Goal: Navigation & Orientation: Find specific page/section

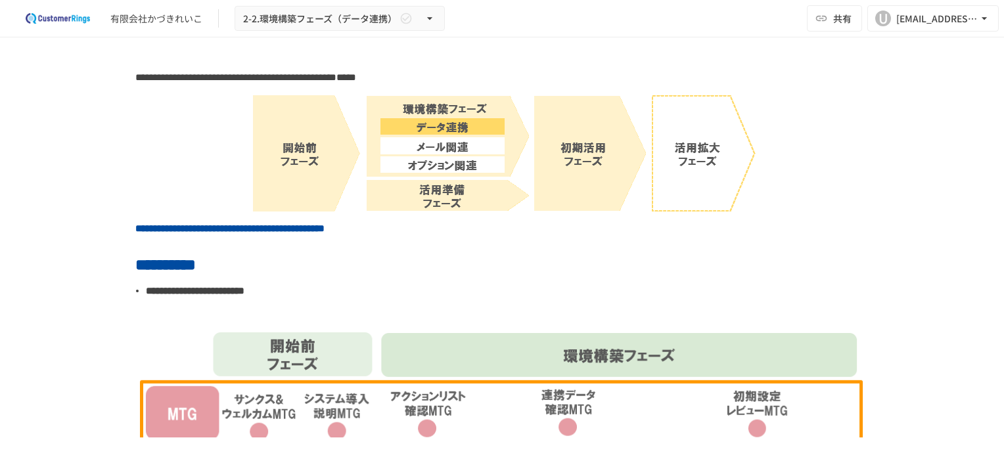
click at [906, 255] on div "**********" at bounding box center [502, 237] width 1004 height 400
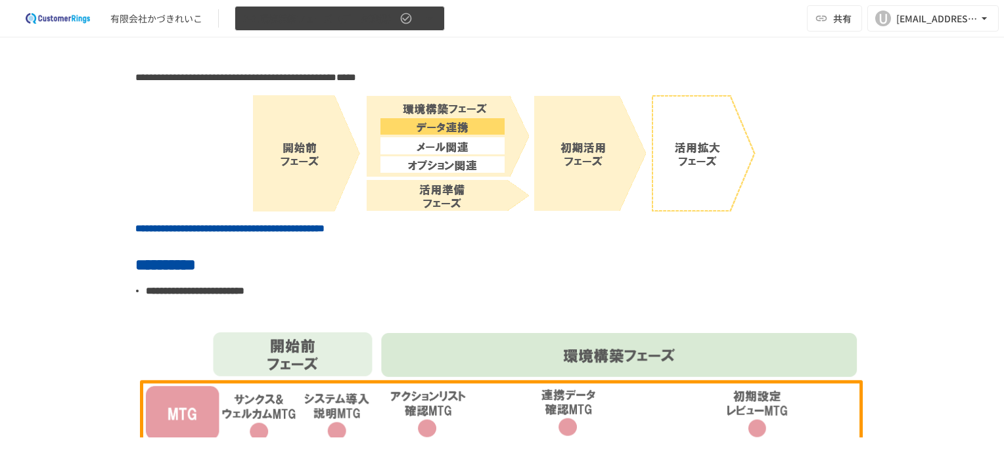
click at [436, 18] on icon "button" at bounding box center [429, 18] width 13 height 13
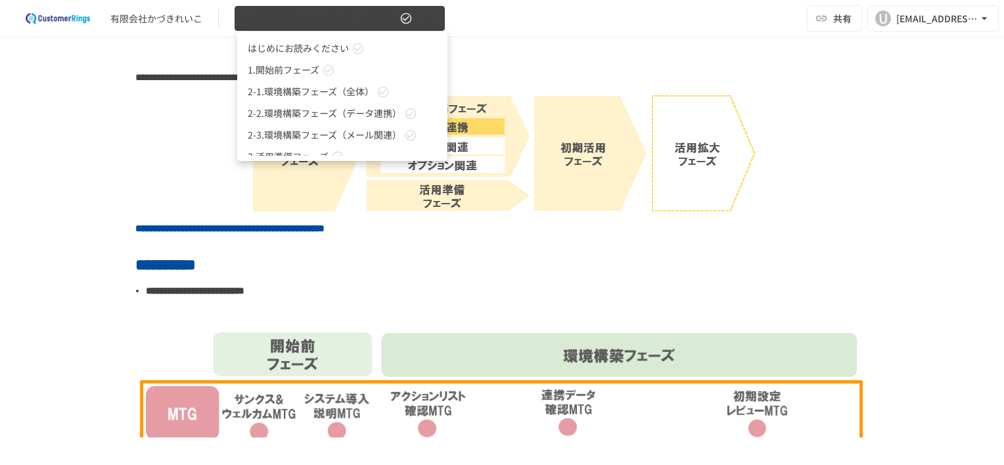
click at [438, 18] on div at bounding box center [502, 232] width 1004 height 465
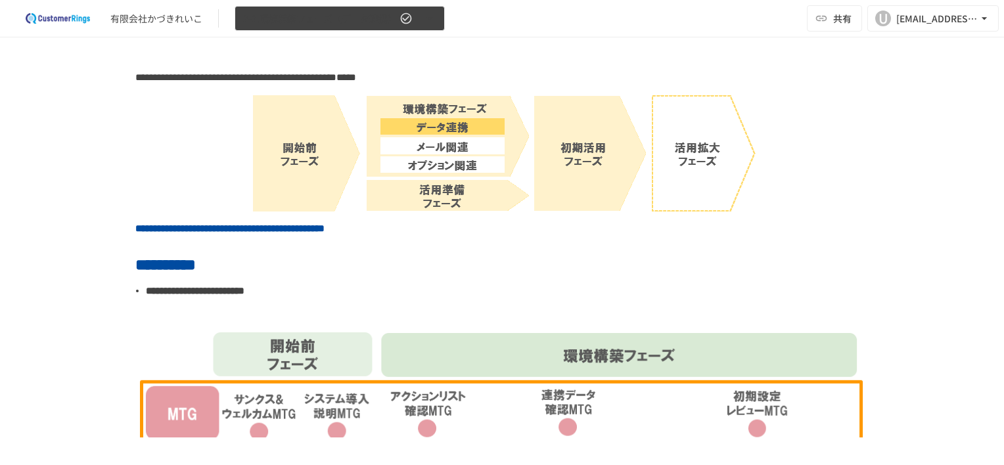
click at [412, 19] on icon "button" at bounding box center [405, 18] width 13 height 13
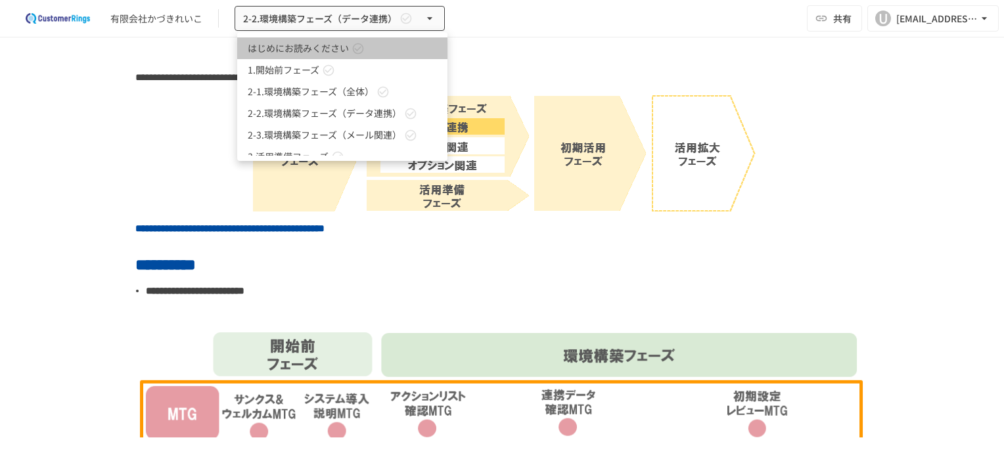
click at [294, 55] on link "はじめにお読みください" at bounding box center [342, 48] width 210 height 22
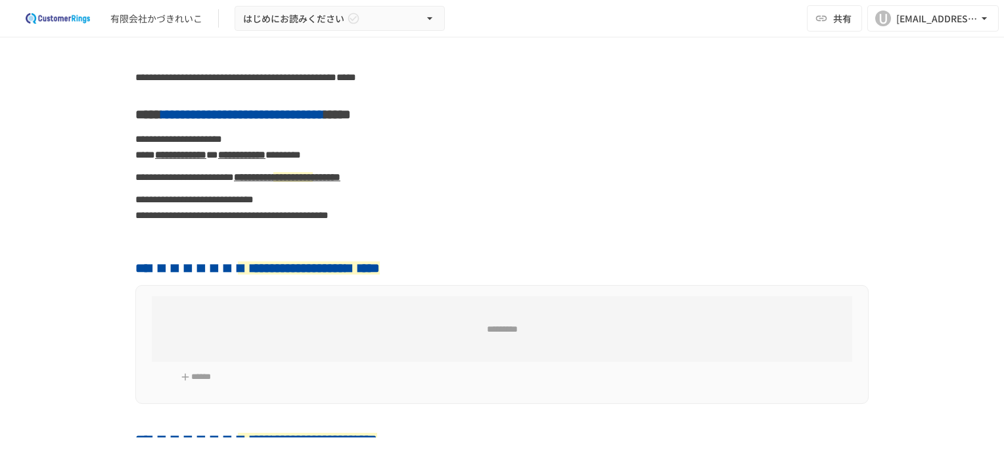
click at [66, 231] on div "**********" at bounding box center [502, 237] width 1004 height 400
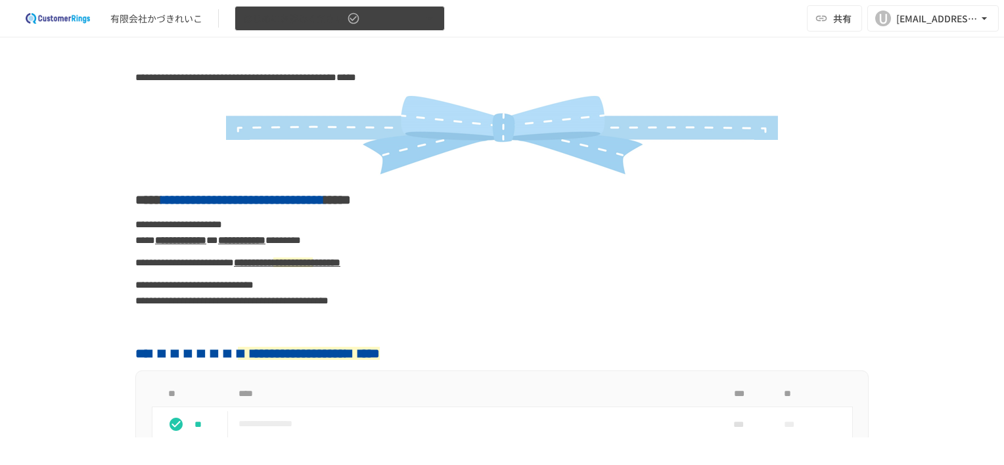
click at [365, 18] on button "はじめにお読みください" at bounding box center [339, 19] width 210 height 26
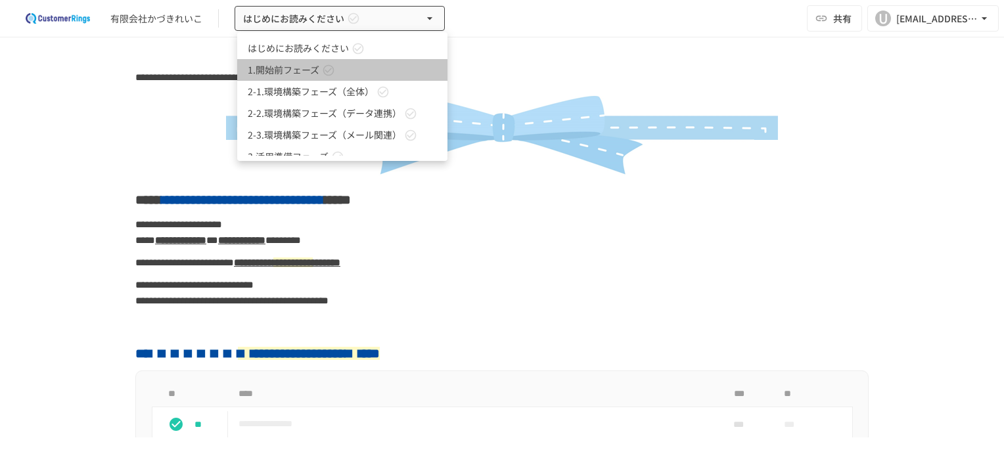
click at [292, 72] on span "1.開始前フェーズ" at bounding box center [284, 70] width 72 height 14
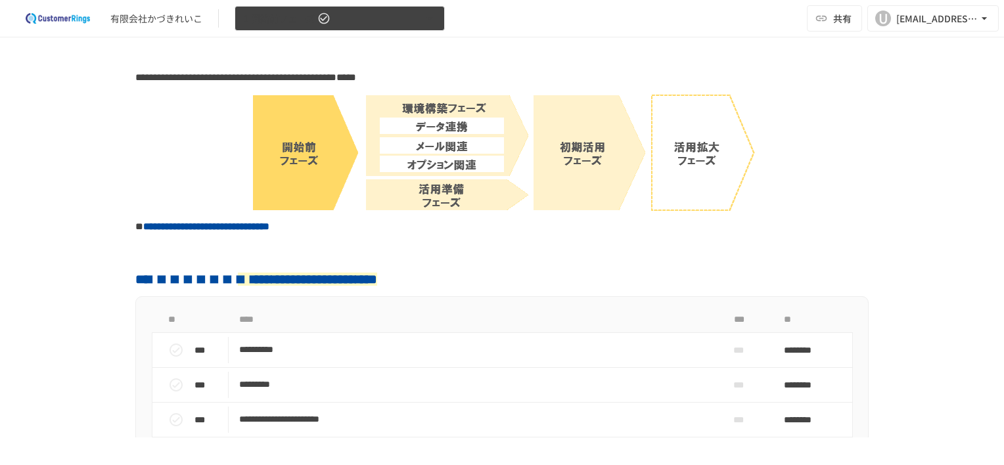
click at [315, 24] on span "1.開始前フェーズ" at bounding box center [279, 19] width 72 height 16
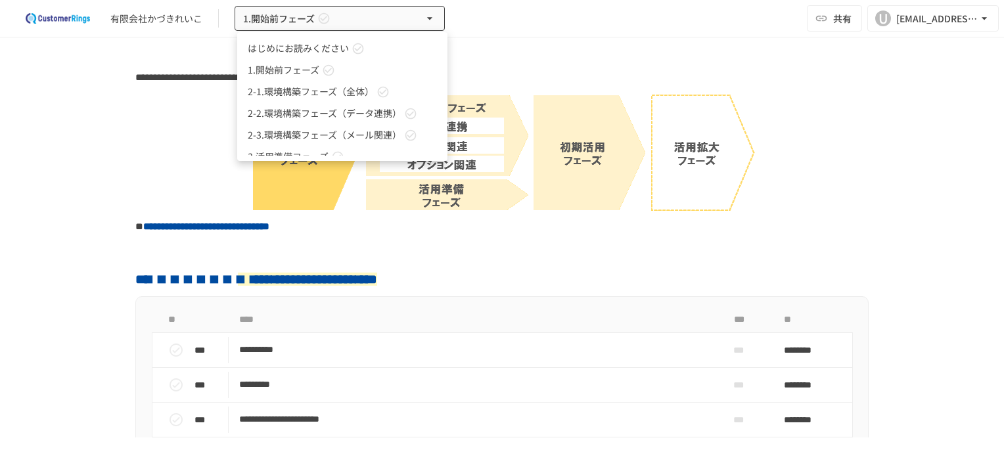
click at [169, 77] on div at bounding box center [502, 232] width 1004 height 465
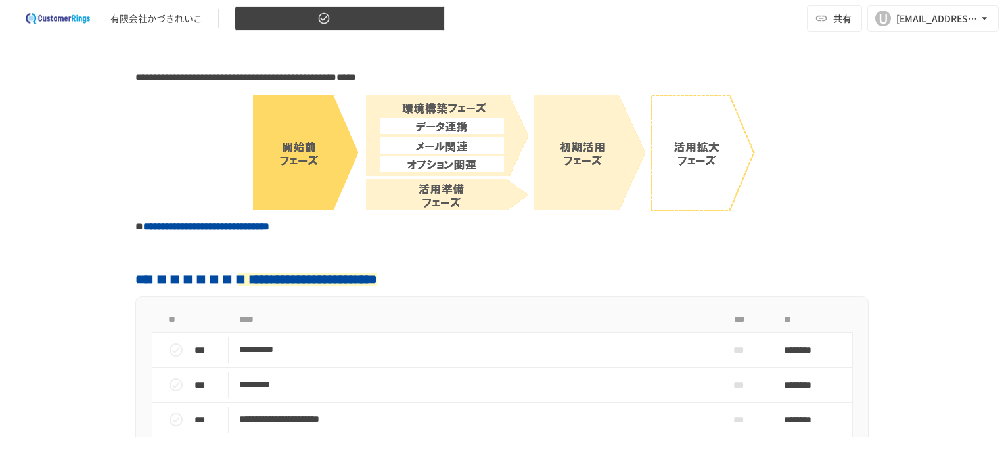
click at [414, 18] on button "1.開始前フェーズ" at bounding box center [339, 19] width 210 height 26
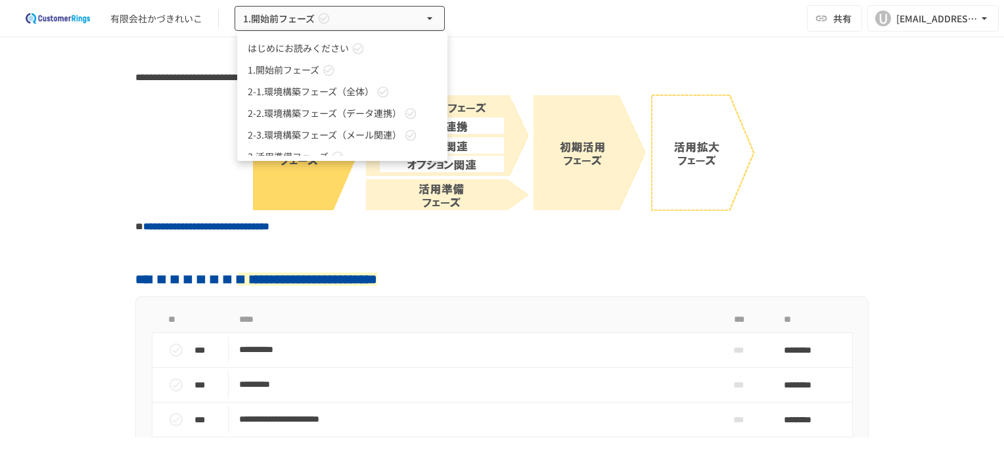
click at [297, 89] on span "2-1.環境構築フェーズ（全体）" at bounding box center [311, 92] width 126 height 14
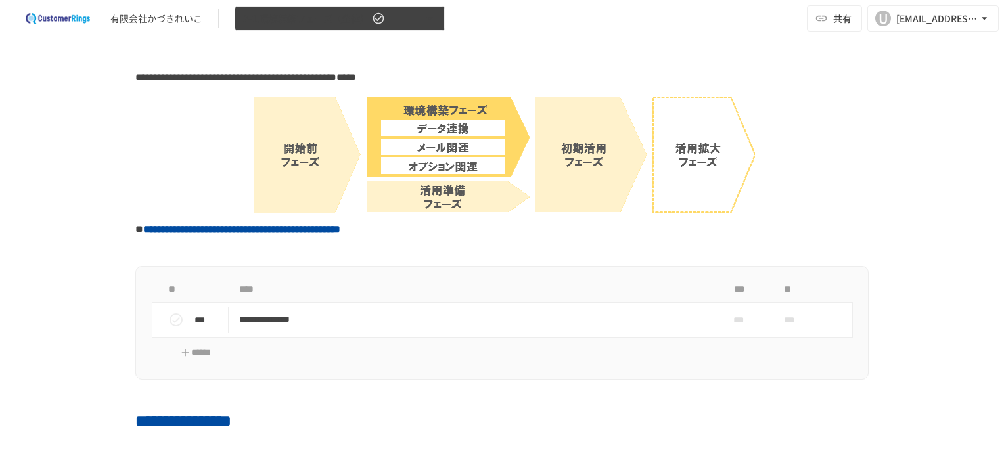
click at [434, 19] on icon "button" at bounding box center [429, 18] width 13 height 13
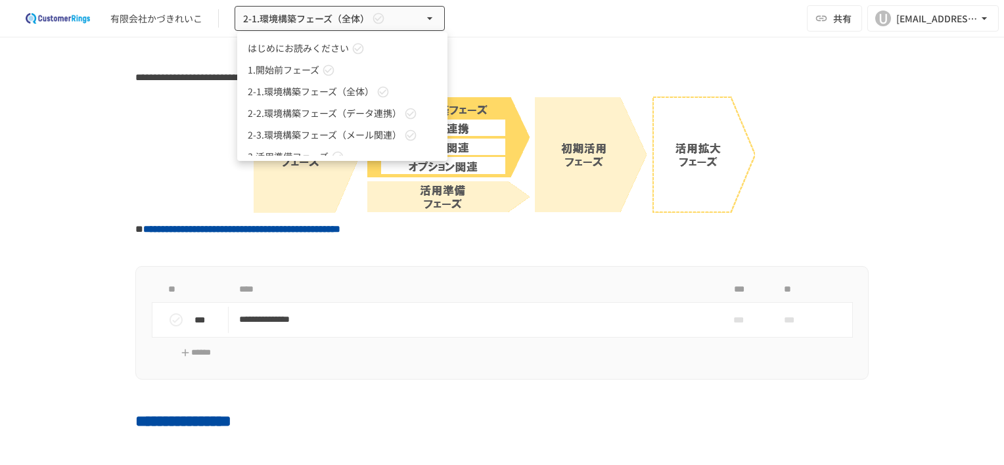
click at [355, 114] on span "2-2.環境構築フェーズ（データ連携）" at bounding box center [325, 113] width 154 height 14
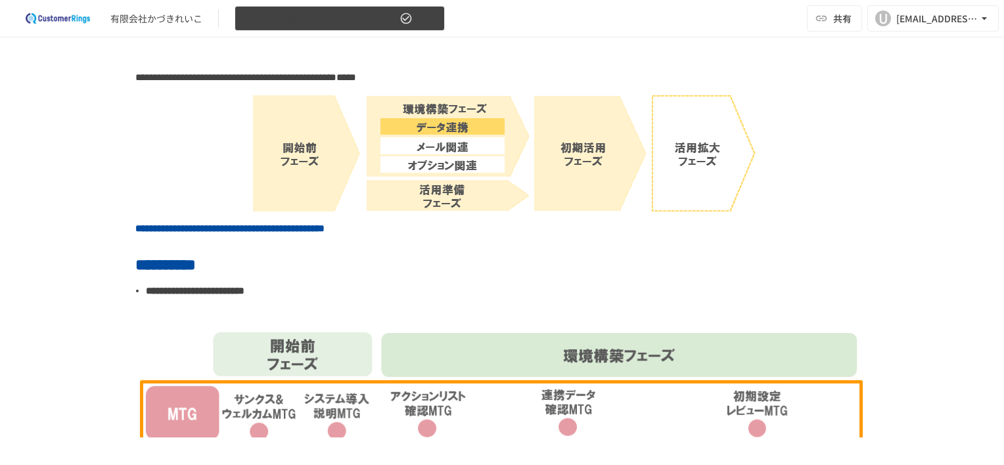
click at [432, 22] on icon "button" at bounding box center [429, 18] width 13 height 13
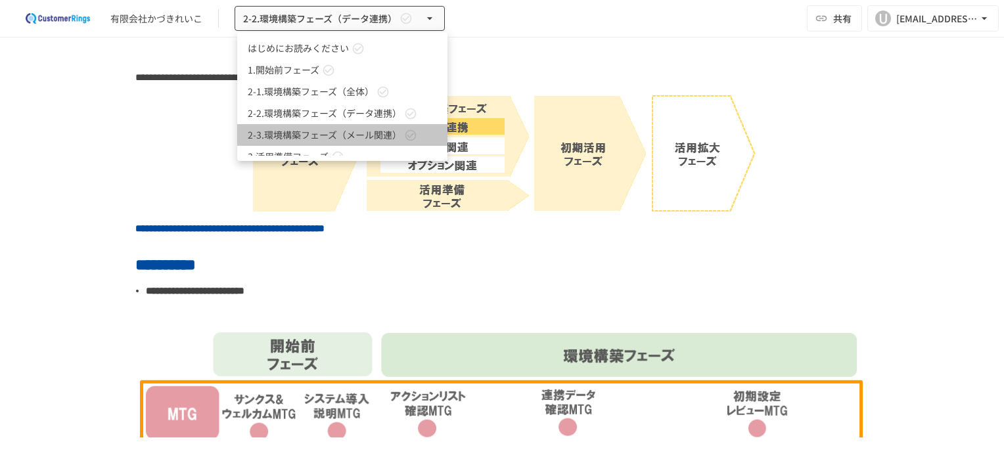
click at [349, 135] on span "2-3.環境構築フェーズ（メール関連）" at bounding box center [325, 135] width 154 height 14
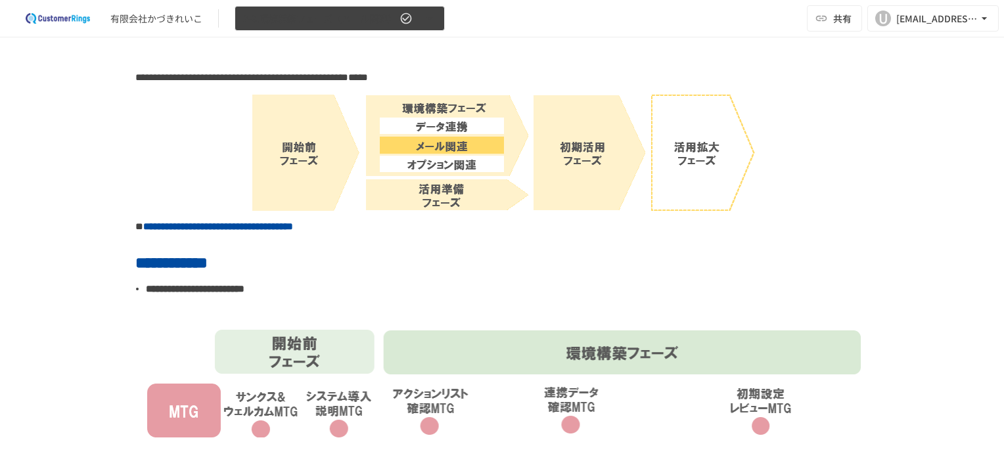
click at [430, 19] on icon "button" at bounding box center [429, 18] width 13 height 13
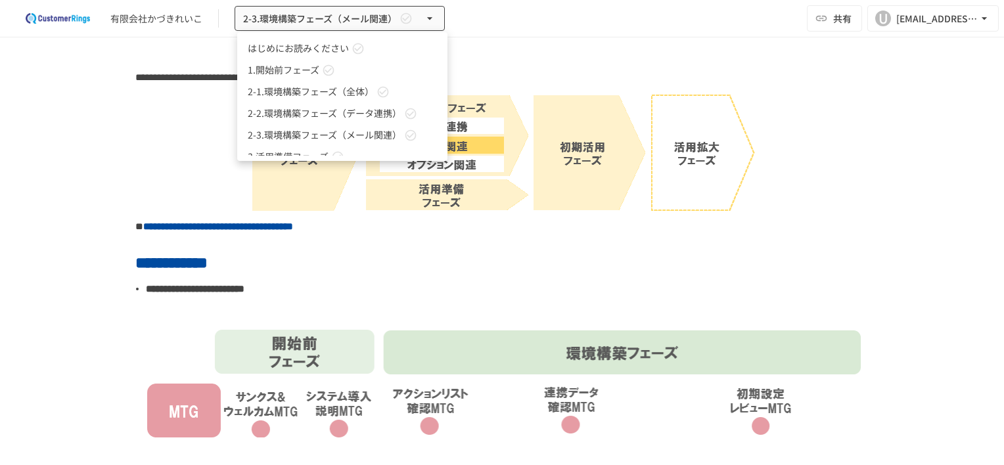
scroll to position [36, 0]
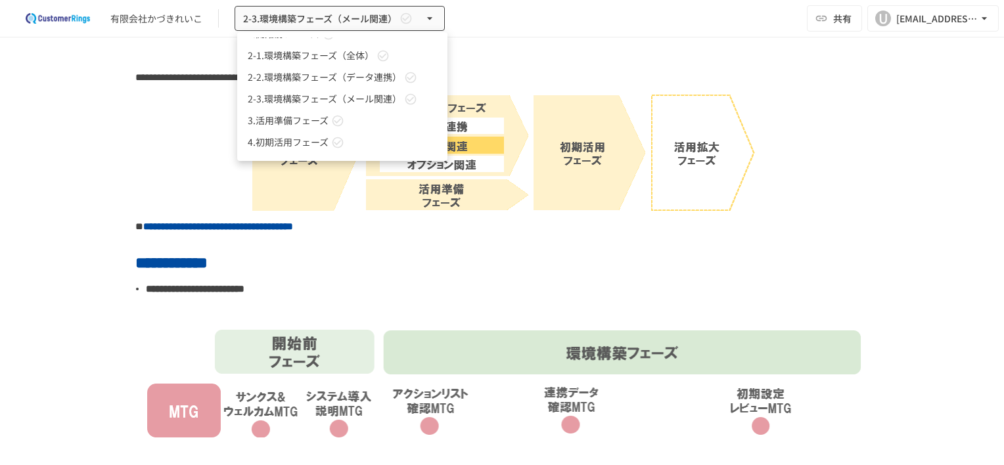
click at [297, 123] on span "3.活用準備フェーズ" at bounding box center [288, 121] width 81 height 14
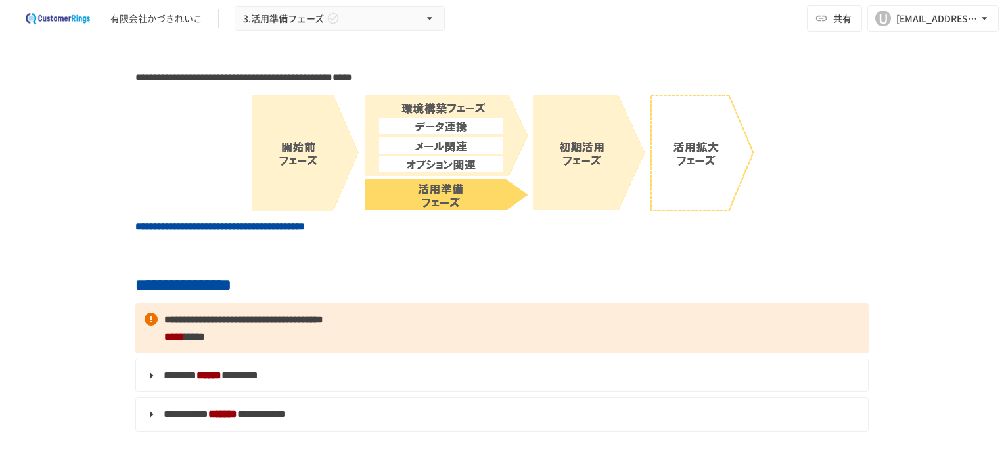
scroll to position [131, 0]
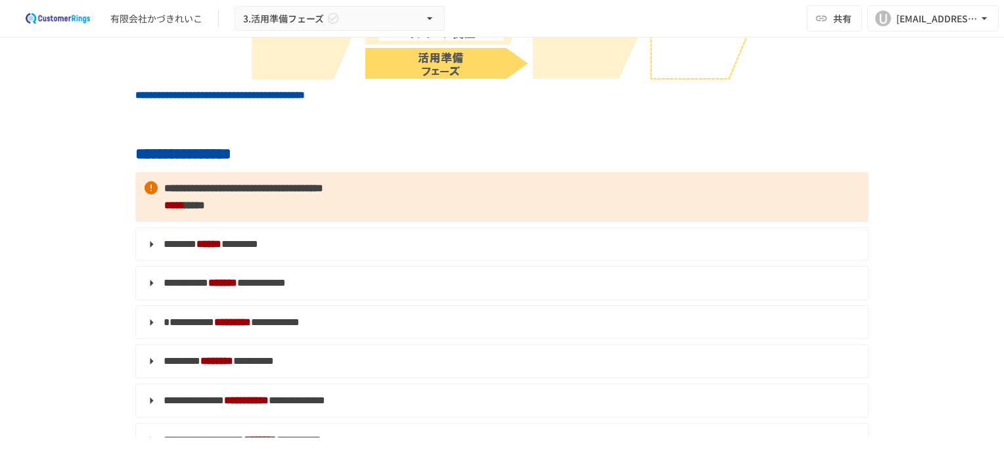
click at [91, 217] on div "**********" at bounding box center [502, 237] width 1004 height 400
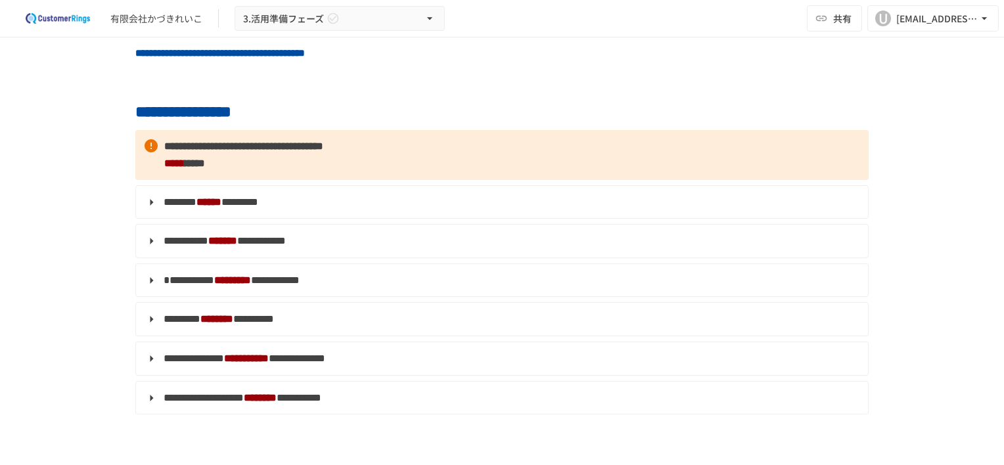
scroll to position [0, 0]
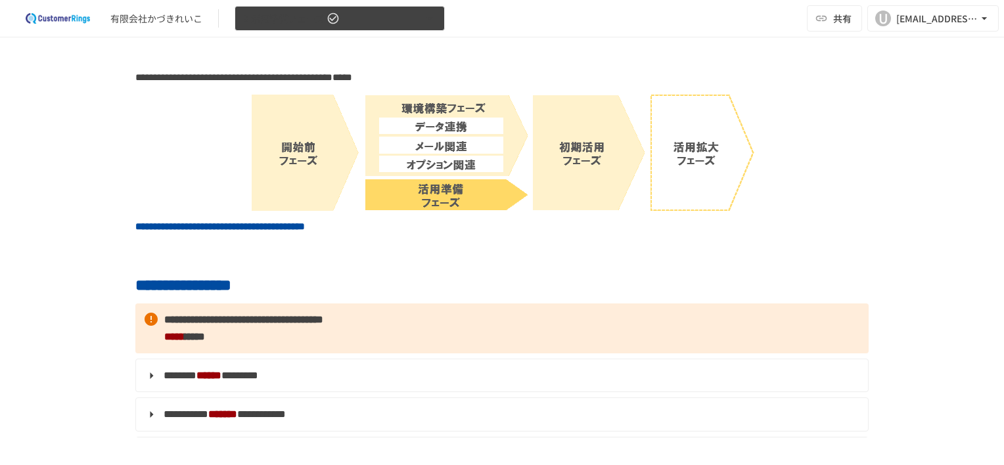
click at [407, 19] on button "3.活用準備フェーズ" at bounding box center [339, 19] width 210 height 26
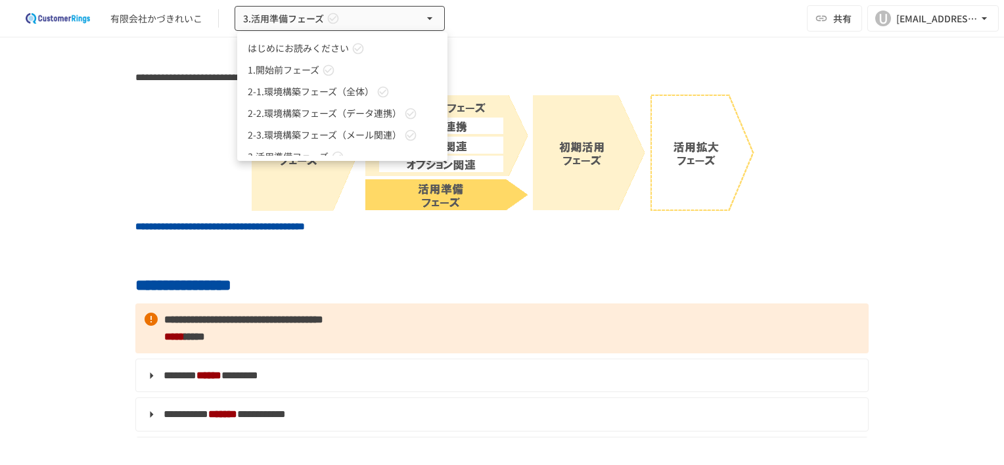
scroll to position [36, 0]
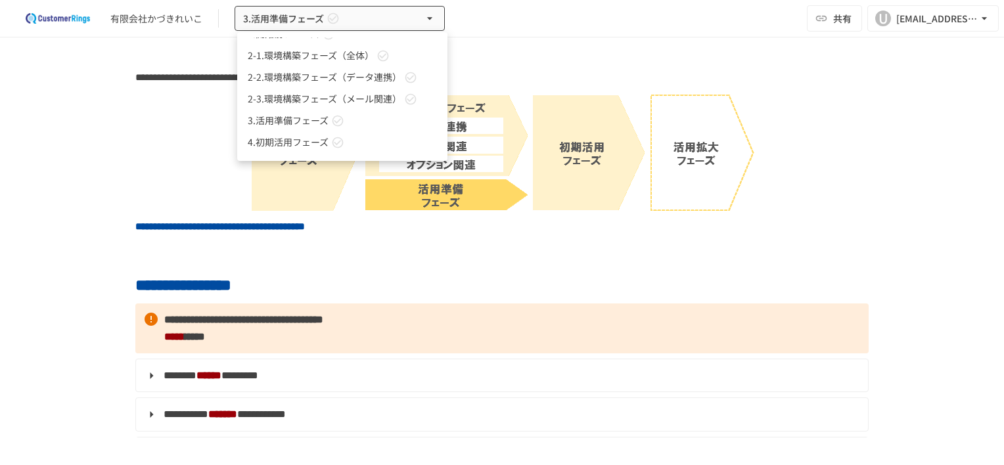
click at [292, 137] on span "4.初期活用フェーズ" at bounding box center [288, 142] width 81 height 14
